Goal: Task Accomplishment & Management: Manage account settings

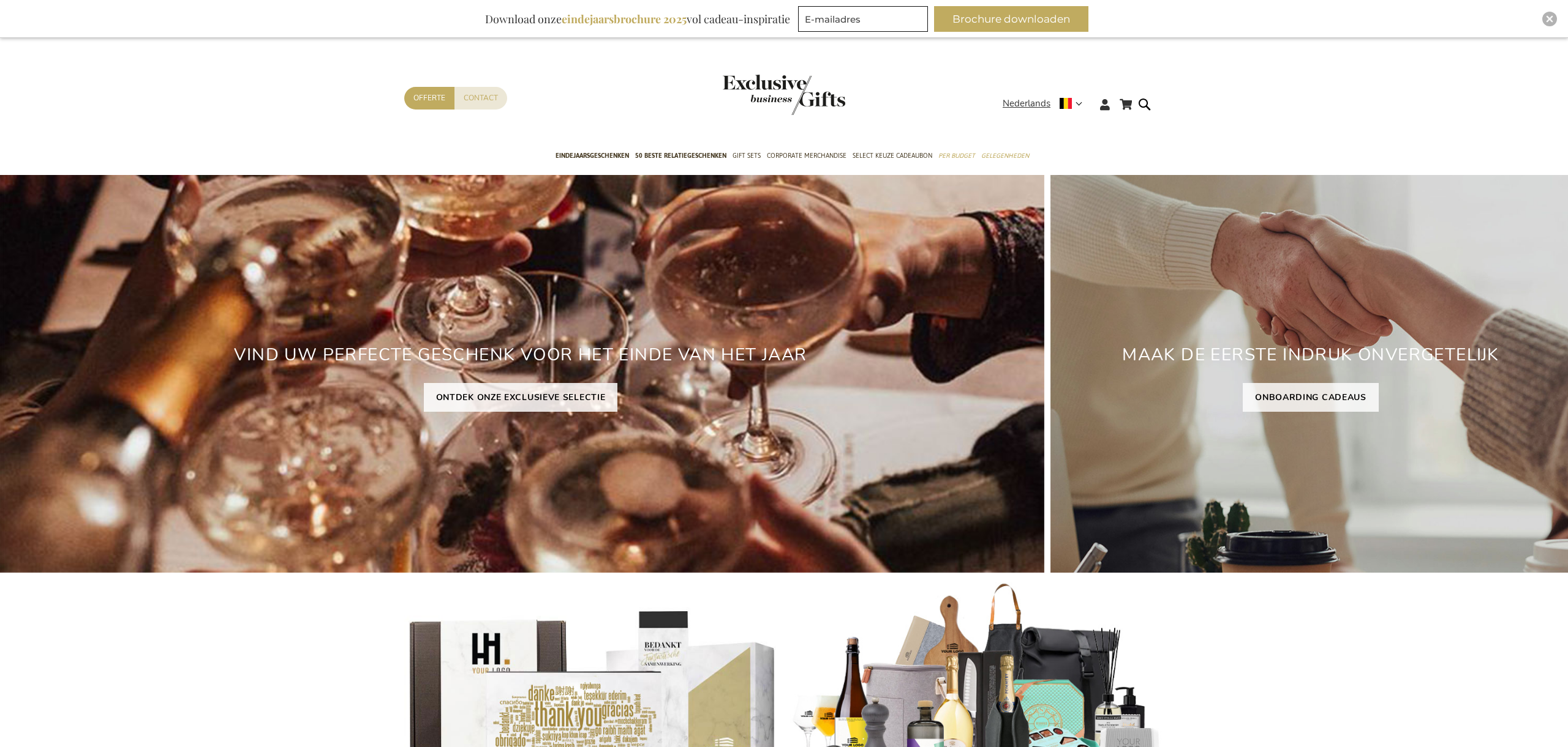
type input "administrator"
click at [1548, 17] on img "Close" at bounding box center [1549, 19] width 8 height 8
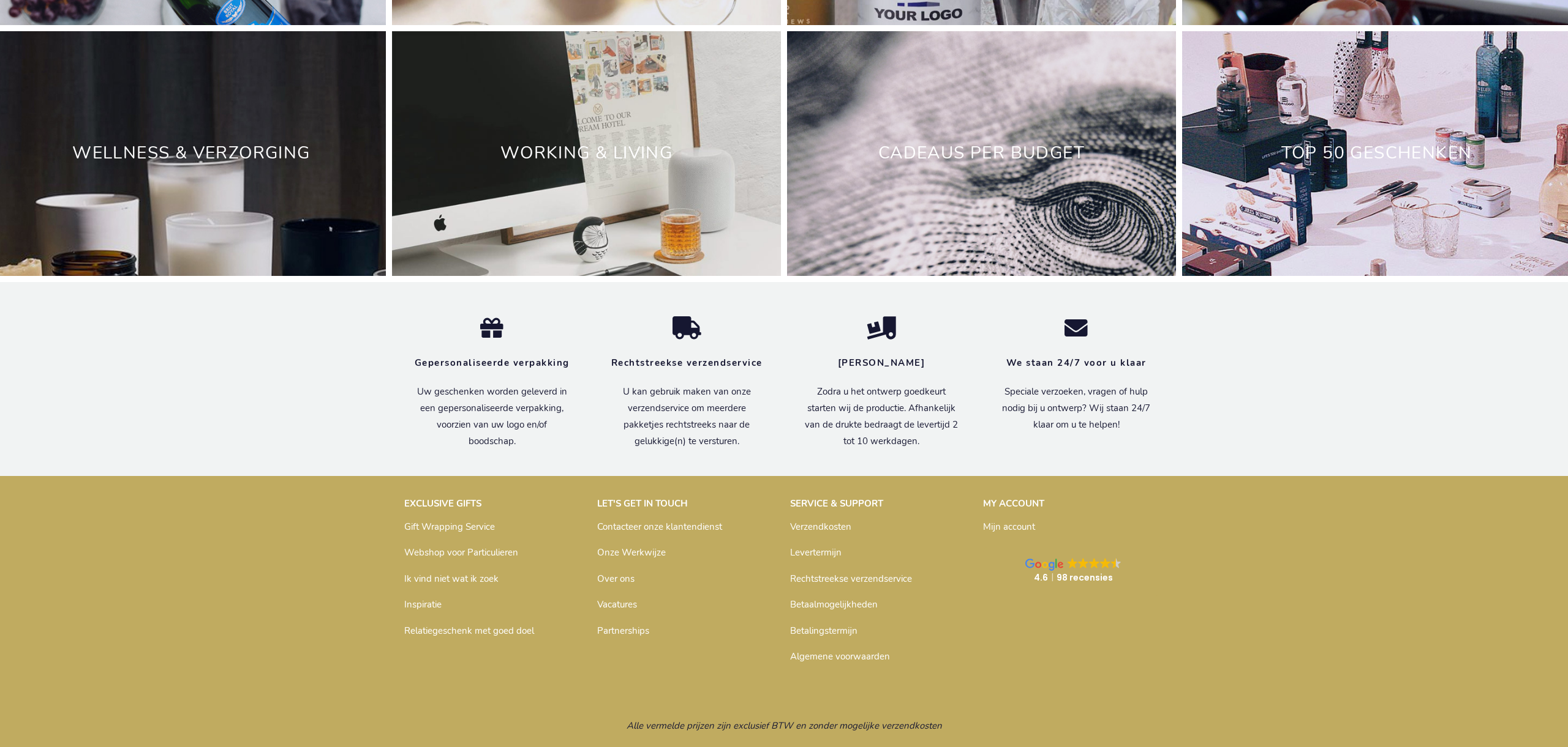
scroll to position [3905, 0]
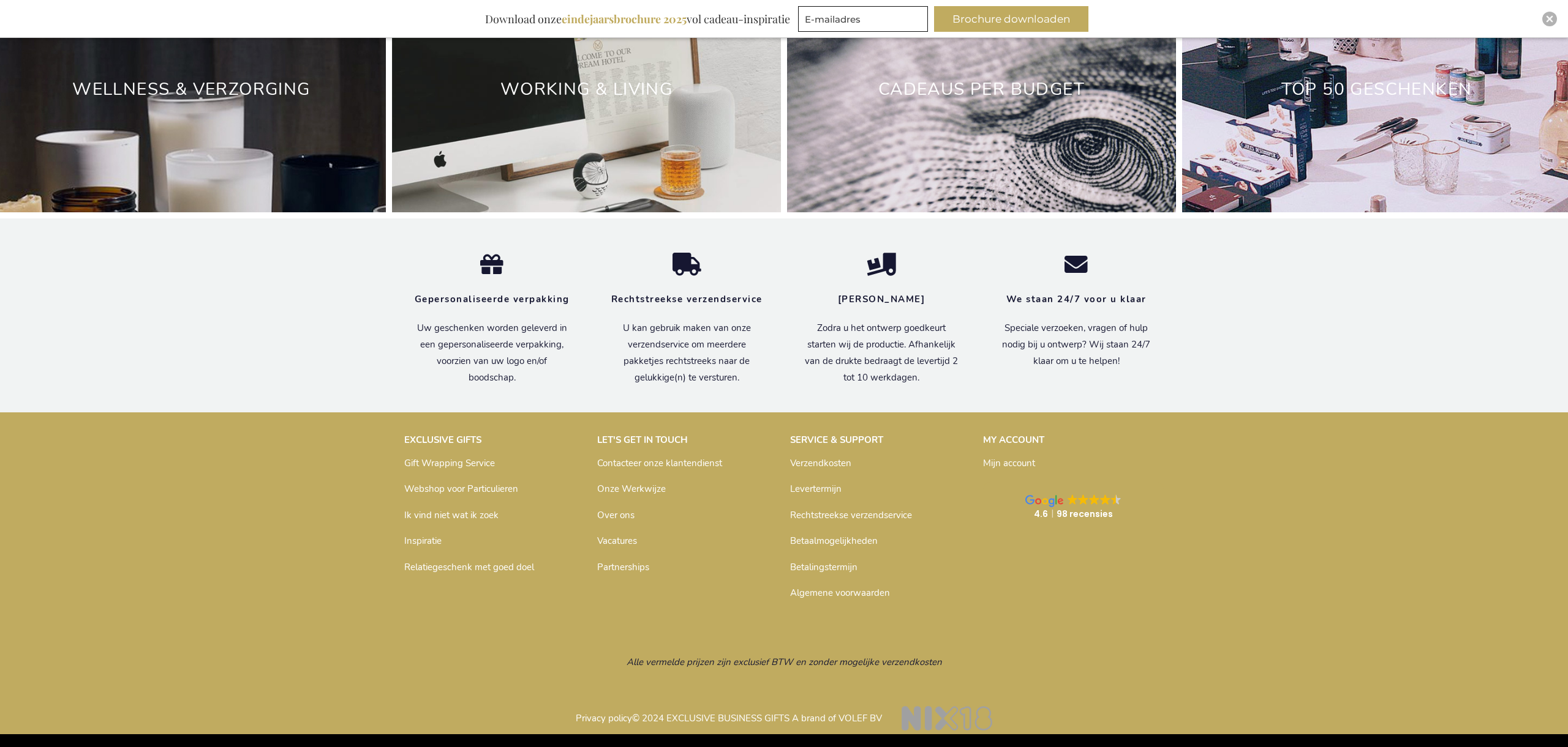
type input "administrator"
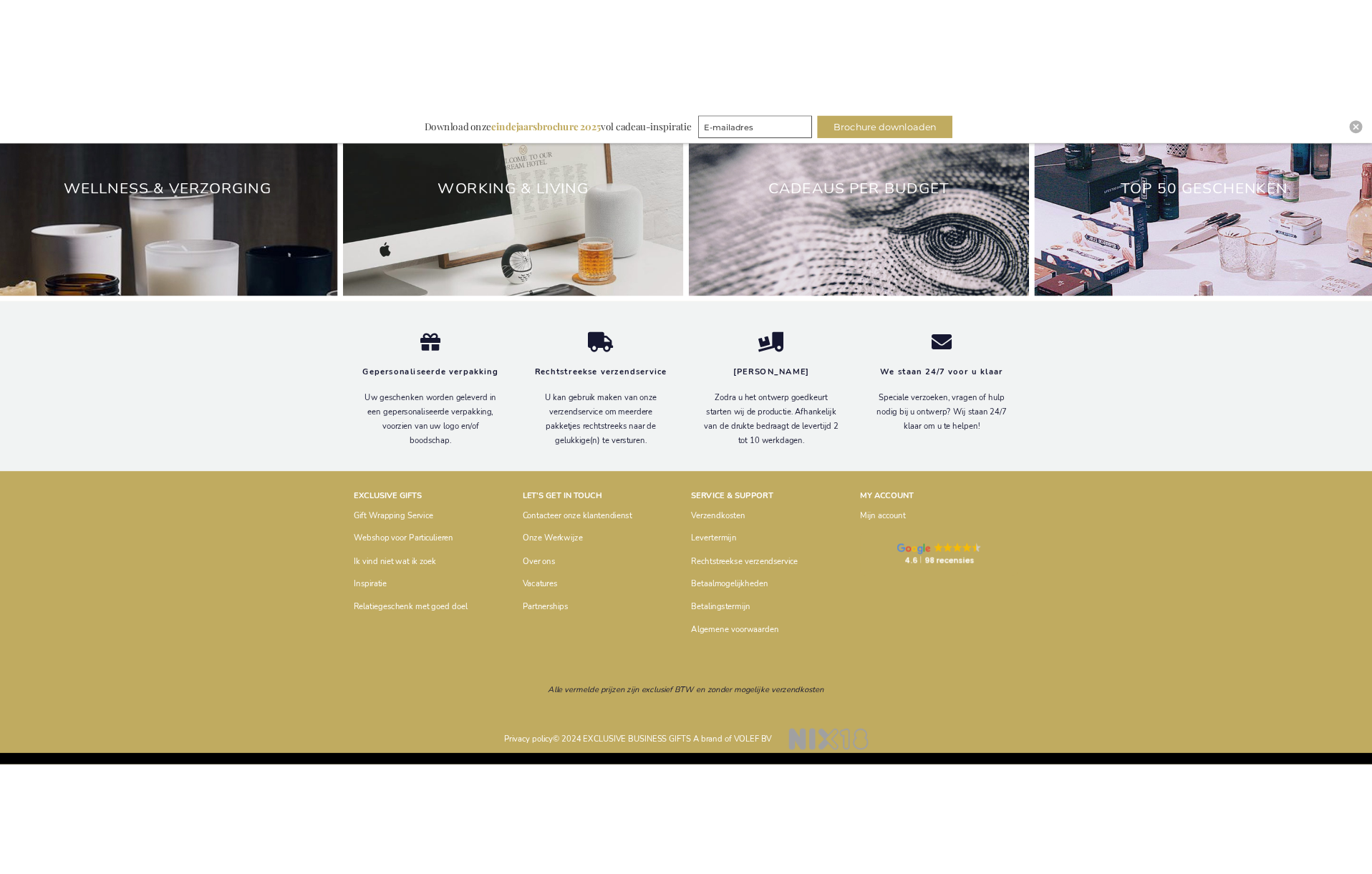
scroll to position [4612, 0]
